Goal: Transaction & Acquisition: Purchase product/service

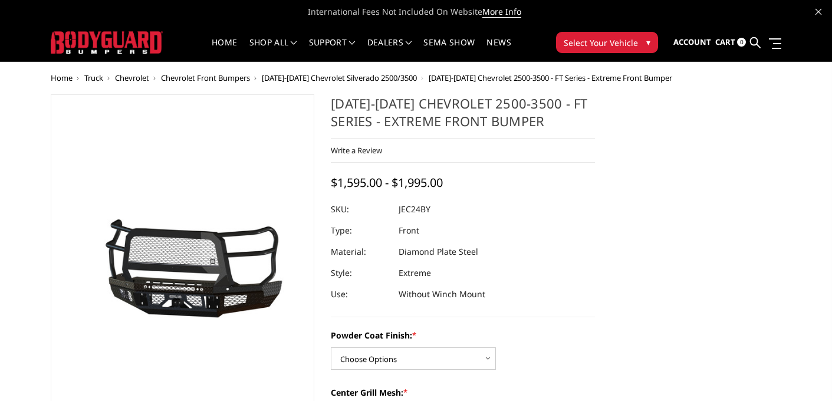
scroll to position [59, 0]
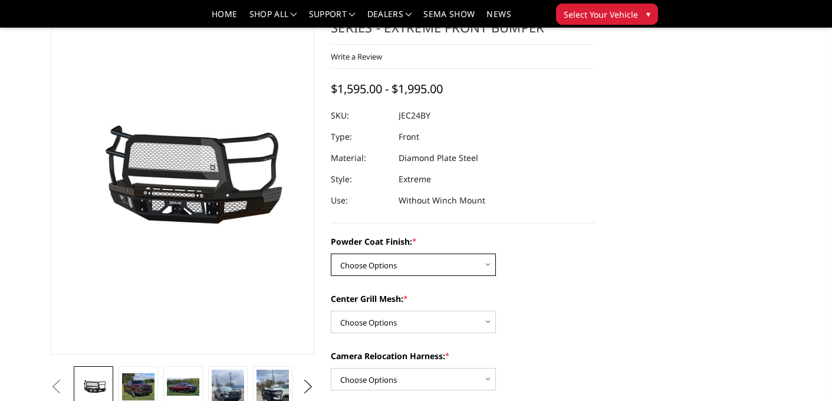
click at [431, 274] on select "Choose Options Bare Metal Gloss Black Powder Coat Textured Black Powder Coat" at bounding box center [413, 264] width 165 height 22
select select "3278"
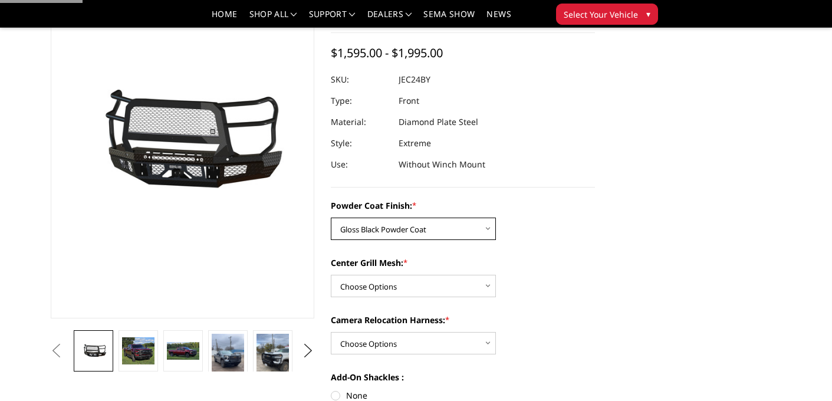
scroll to position [128, 0]
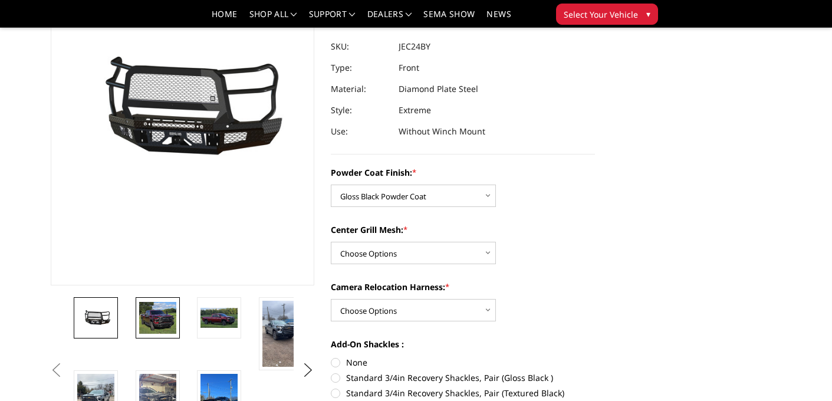
click at [150, 323] on img at bounding box center [157, 318] width 37 height 32
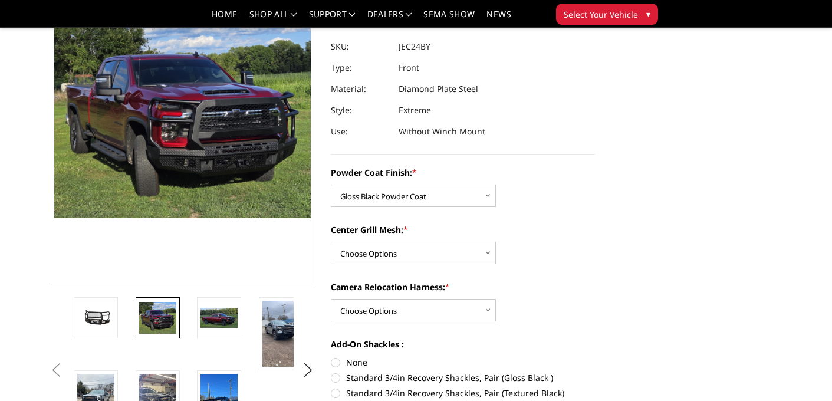
scroll to position [78, 0]
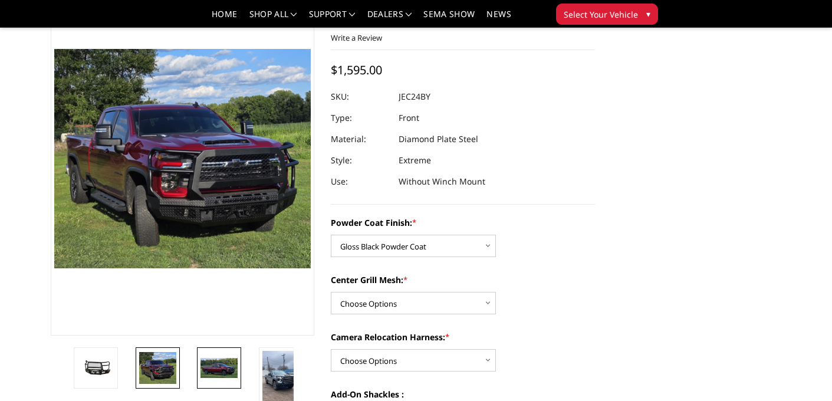
click at [224, 358] on img at bounding box center [218, 368] width 37 height 20
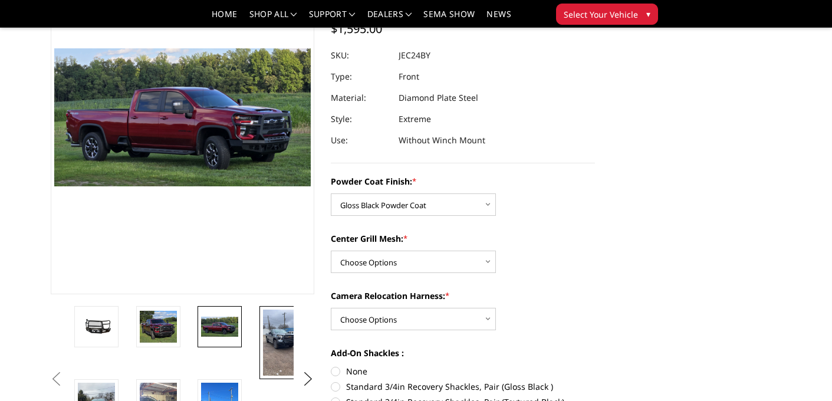
click at [269, 347] on img at bounding box center [281, 342] width 37 height 66
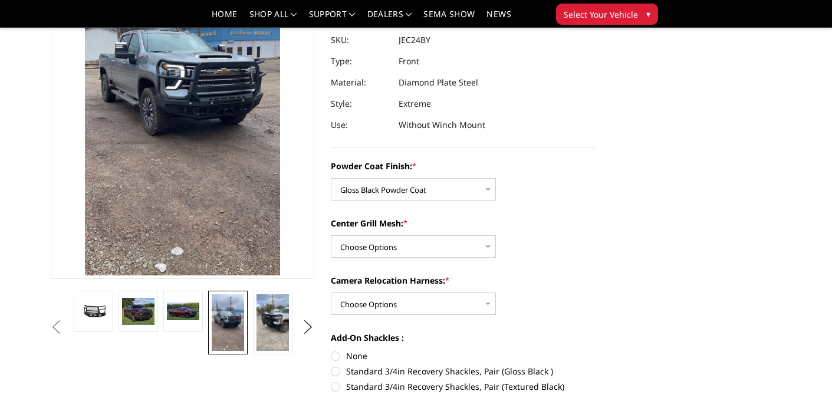
scroll to position [140, 0]
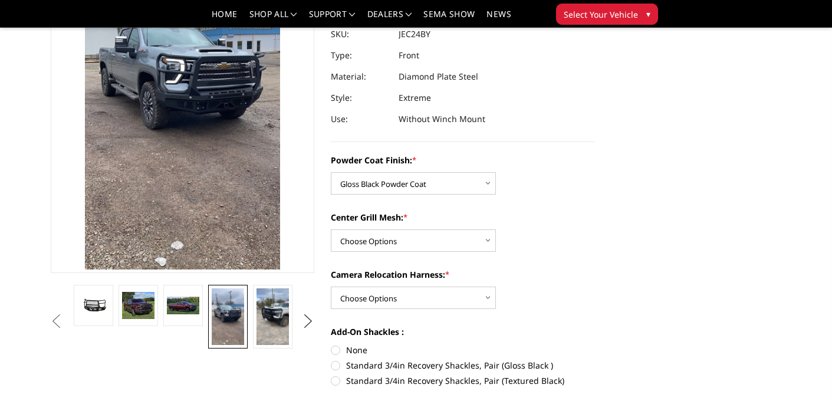
click at [307, 322] on button "Next" at bounding box center [308, 321] width 18 height 18
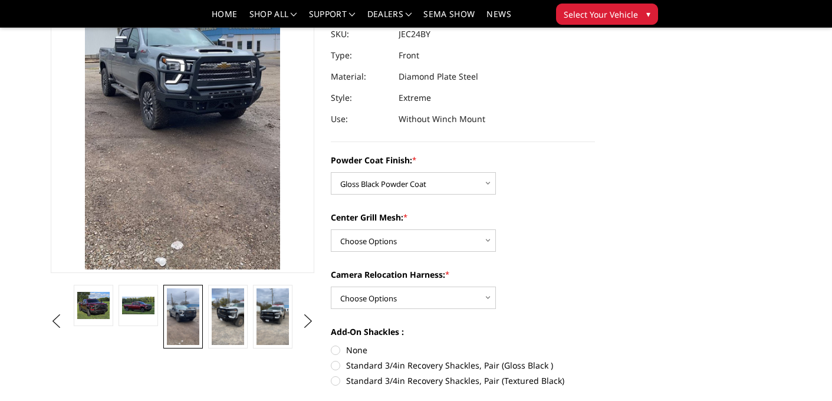
click at [133, 329] on li at bounding box center [138, 321] width 45 height 73
click at [136, 314] on img at bounding box center [138, 304] width 32 height 17
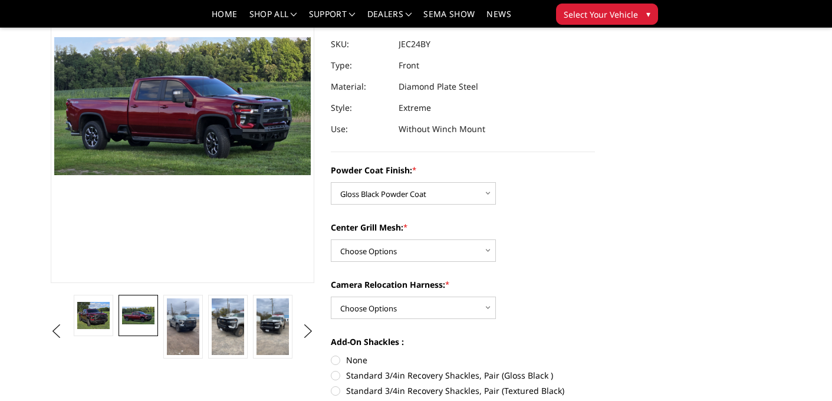
scroll to position [126, 0]
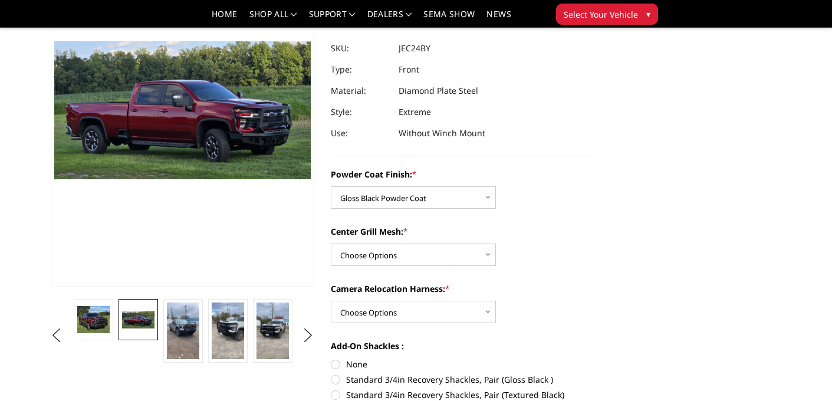
click at [298, 334] on ul "Previous Next" at bounding box center [182, 335] width 269 height 73
click at [307, 336] on button "Next" at bounding box center [308, 335] width 18 height 18
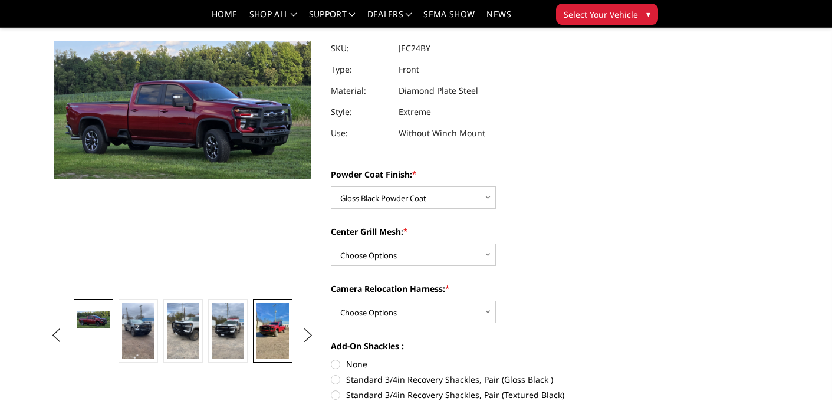
click at [279, 334] on img at bounding box center [272, 330] width 32 height 57
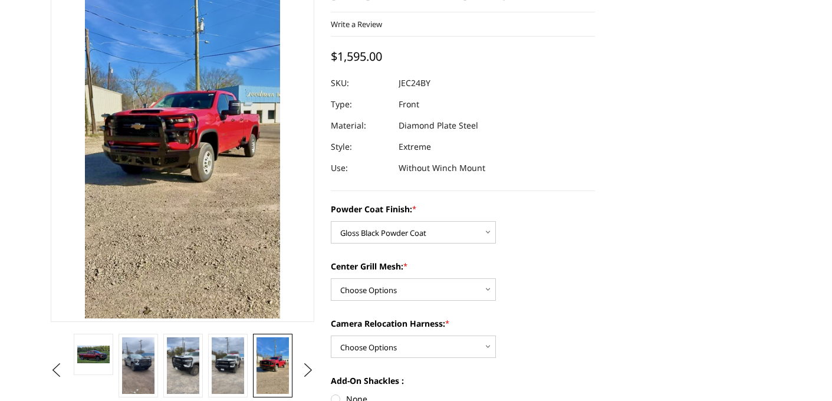
scroll to position [22, 0]
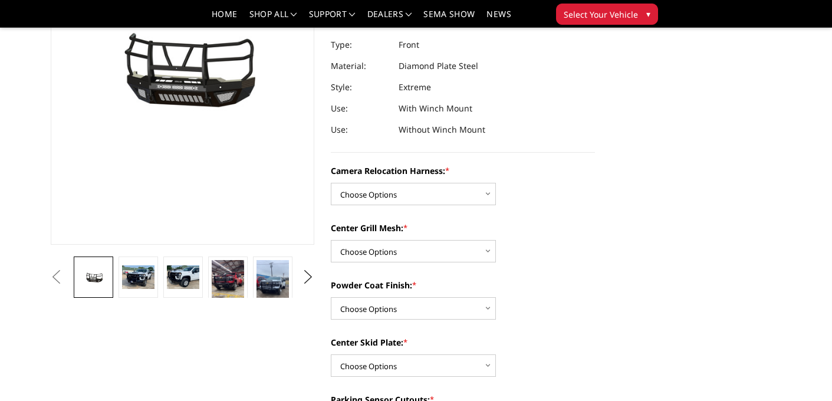
scroll to position [170, 0]
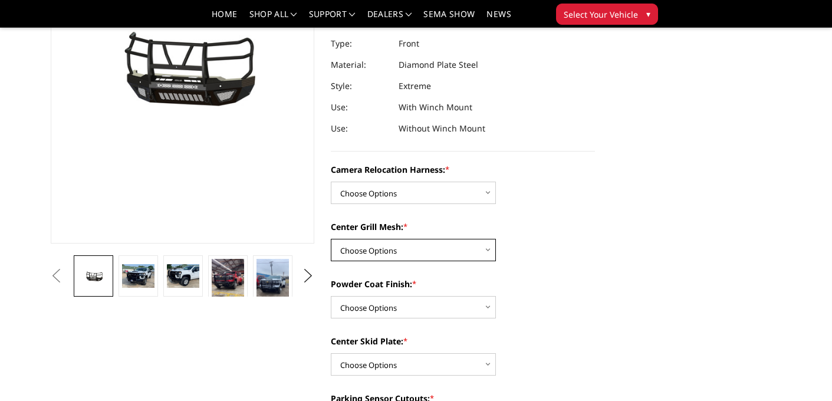
click at [439, 258] on select "Choose Options Without expanded metal With expanded metal" at bounding box center [413, 250] width 165 height 22
select select "3730"
click at [264, 281] on img at bounding box center [272, 287] width 32 height 57
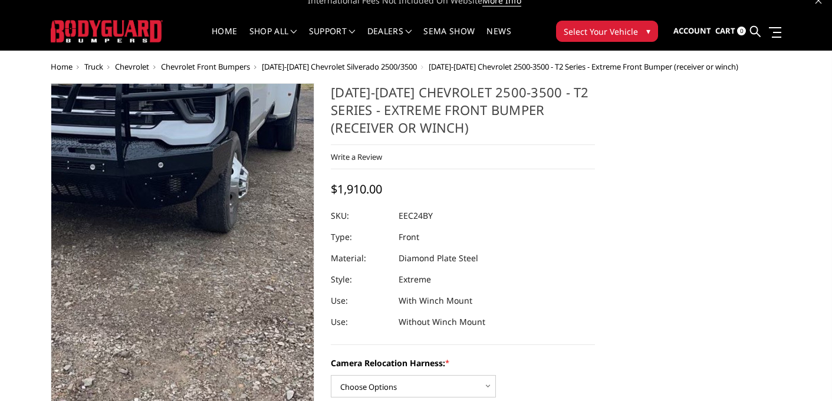
scroll to position [4, 0]
